Goal: Task Accomplishment & Management: Use online tool/utility

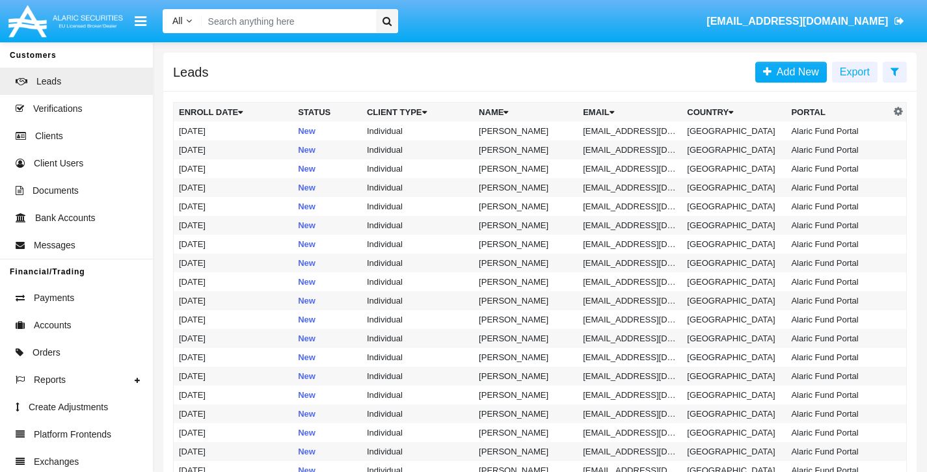
click at [251, 18] on input "Search" at bounding box center [287, 21] width 170 height 24
paste input "Tester12345*"
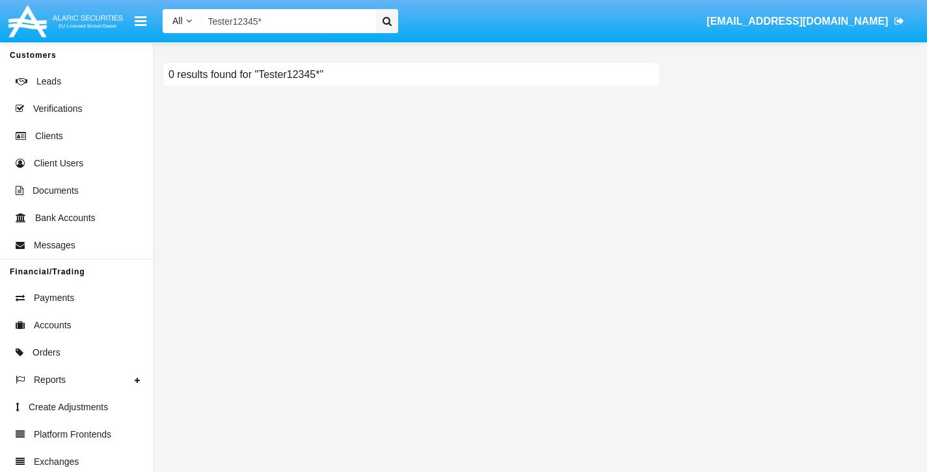
click at [292, 25] on input "Tester12345*" at bounding box center [287, 21] width 170 height 24
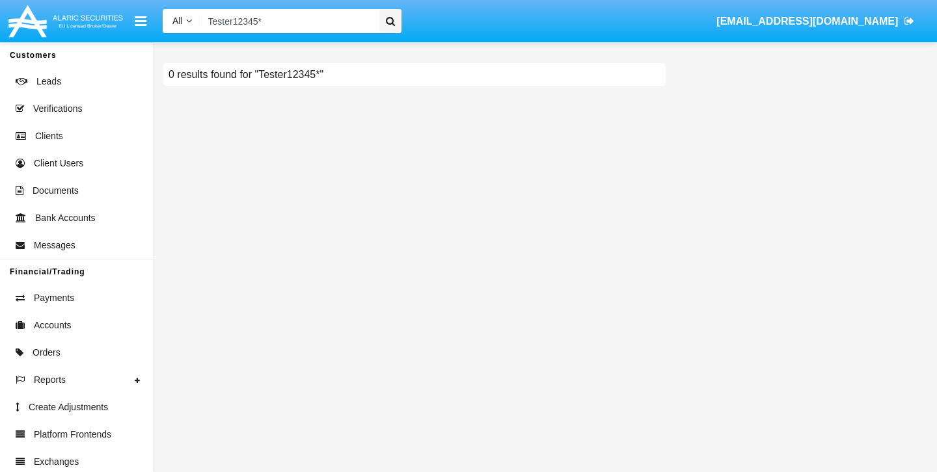
click at [292, 25] on input "Tester12345*" at bounding box center [288, 21] width 173 height 24
type input "[EMAIL_ADDRESS]"
click at [393, 20] on icon at bounding box center [390, 21] width 9 height 10
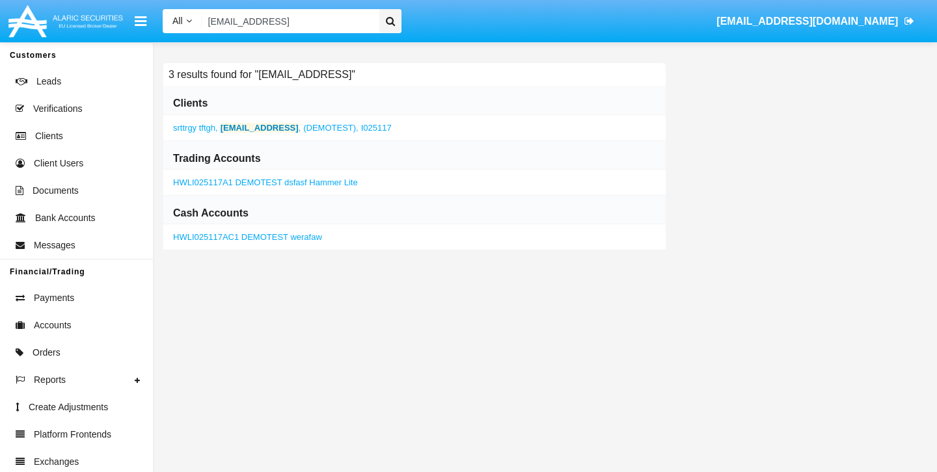
click at [253, 129] on b "[EMAIL_ADDRESS]" at bounding box center [260, 128] width 78 height 10
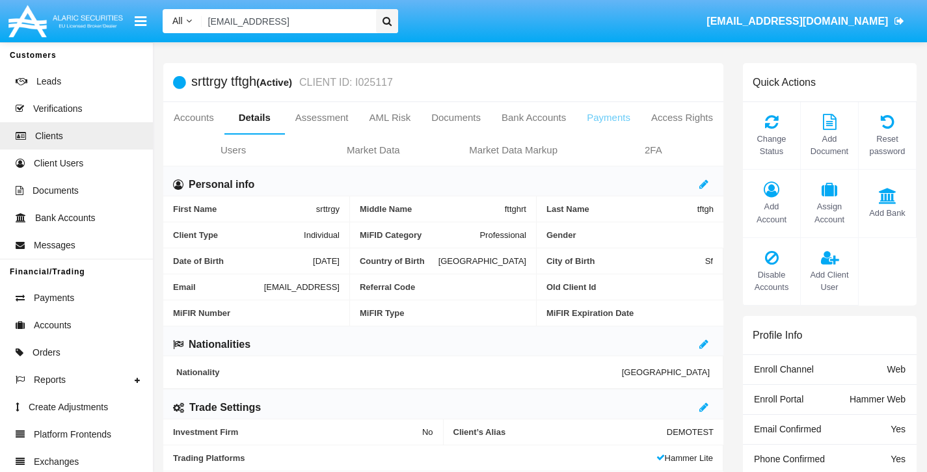
click at [641, 118] on link "Payments" at bounding box center [609, 117] width 64 height 31
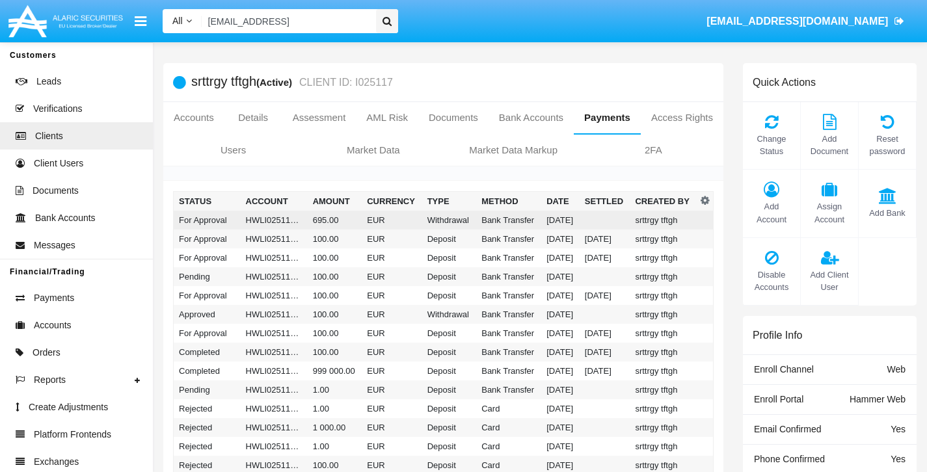
click at [429, 220] on td "Withdrawal" at bounding box center [449, 220] width 55 height 19
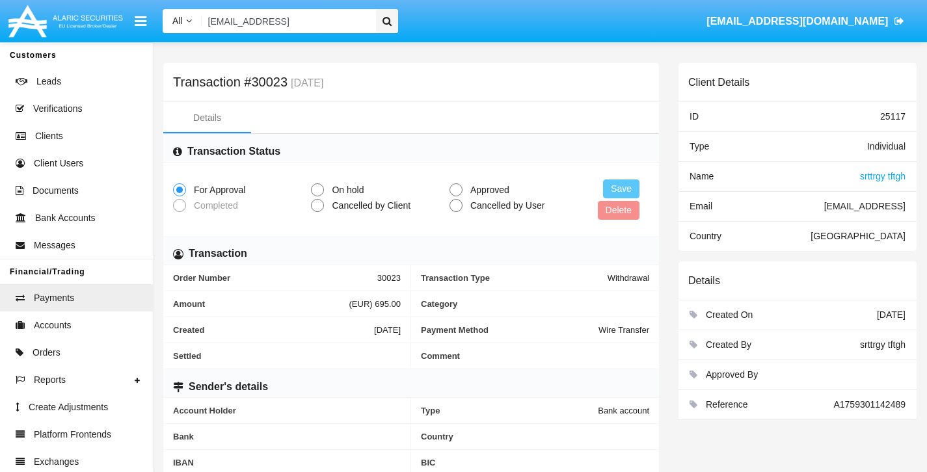
click at [457, 191] on span at bounding box center [456, 189] width 13 height 13
click at [456, 197] on input "Approved" at bounding box center [455, 197] width 1 height 1
radio input "true"
click at [616, 190] on button "Save" at bounding box center [621, 189] width 36 height 19
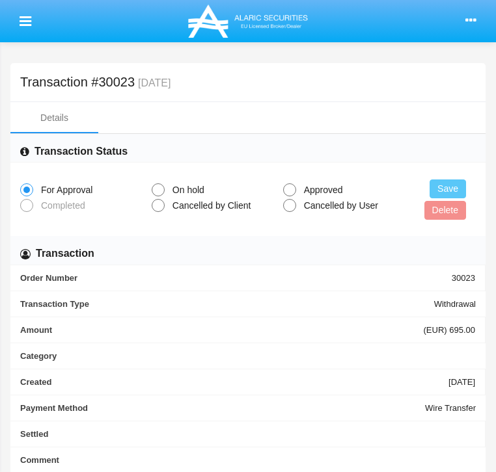
click at [283, 194] on span at bounding box center [289, 189] width 13 height 13
click at [289, 197] on input "Approved" at bounding box center [289, 197] width 1 height 1
radio input "true"
click at [429, 198] on button "Save" at bounding box center [447, 189] width 36 height 19
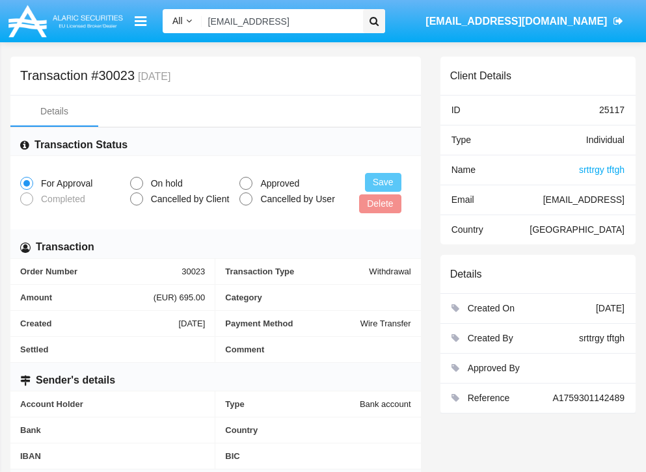
scroll to position [10, 0]
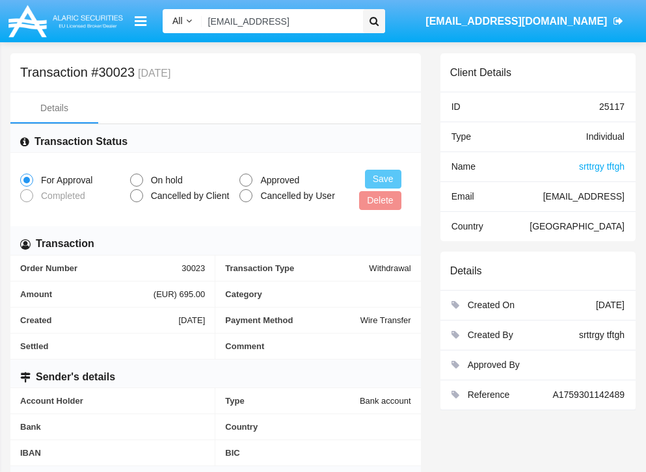
click at [247, 184] on span at bounding box center [245, 180] width 13 height 13
click at [246, 187] on input "Approved" at bounding box center [245, 187] width 1 height 1
radio input "true"
click at [384, 180] on button "Save" at bounding box center [383, 179] width 36 height 19
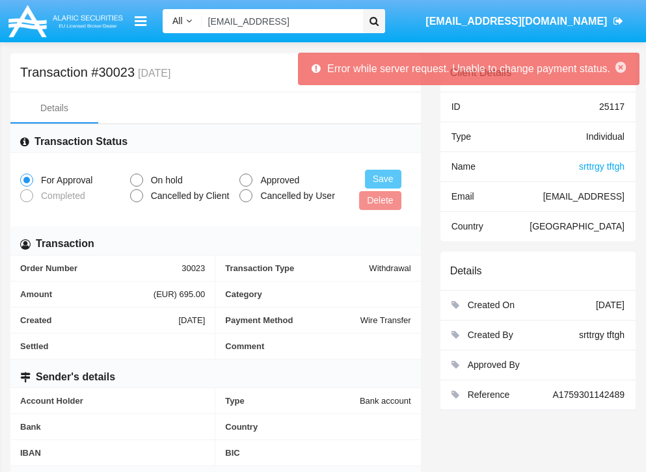
click at [625, 70] on icon "button" at bounding box center [621, 67] width 10 height 12
